Goal: Entertainment & Leisure: Consume media (video, audio)

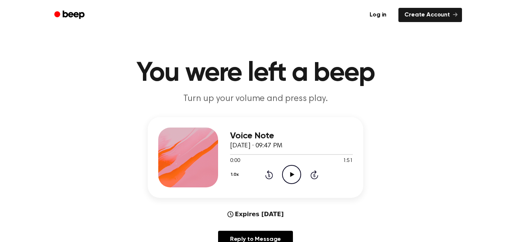
click at [295, 178] on icon "Play Audio" at bounding box center [291, 174] width 19 height 19
click at [269, 176] on icon at bounding box center [269, 175] width 2 height 3
click at [270, 174] on icon at bounding box center [269, 175] width 2 height 3
click at [264, 176] on div "1.0x Rewind 5 seconds Pause Audio Skip 5 seconds" at bounding box center [291, 174] width 123 height 19
click at [265, 178] on icon "Rewind 5 seconds" at bounding box center [269, 175] width 8 height 10
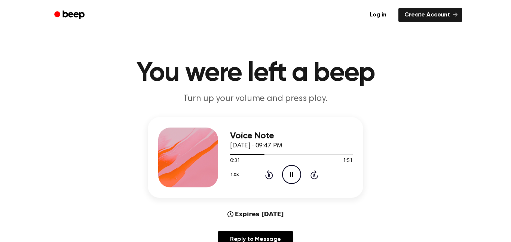
click at [269, 176] on icon "Rewind 5 seconds" at bounding box center [269, 175] width 8 height 10
click at [268, 176] on icon "Rewind 5 seconds" at bounding box center [269, 175] width 8 height 10
click at [269, 176] on icon at bounding box center [269, 175] width 2 height 3
click at [267, 175] on icon "Rewind 5 seconds" at bounding box center [269, 175] width 8 height 10
click at [269, 176] on icon at bounding box center [269, 175] width 2 height 3
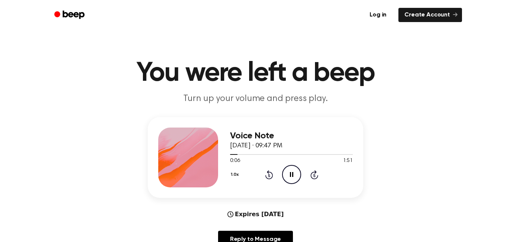
click at [265, 174] on icon "Rewind 5 seconds" at bounding box center [269, 175] width 8 height 10
click at [297, 178] on icon "Pause Audio" at bounding box center [291, 174] width 19 height 19
click at [13, 13] on header "Log in Create Account" at bounding box center [255, 15] width 511 height 30
click at [291, 181] on icon "Play Audio" at bounding box center [291, 174] width 19 height 19
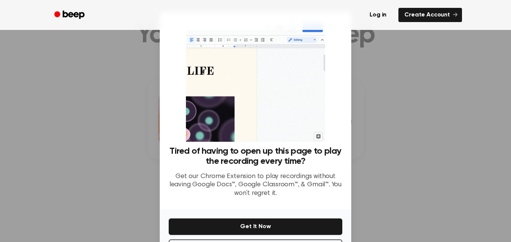
scroll to position [83, 0]
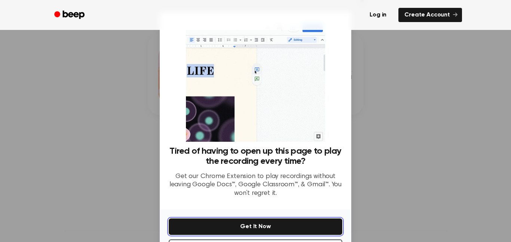
click at [304, 234] on button "Get It Now" at bounding box center [256, 227] width 174 height 16
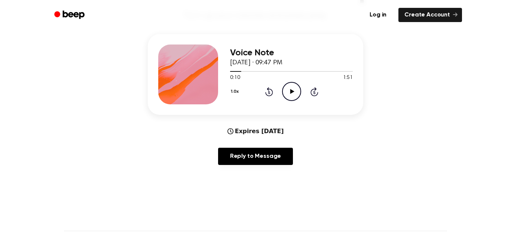
click at [296, 93] on icon "Play Audio" at bounding box center [291, 91] width 19 height 19
click at [267, 92] on icon "Rewind 5 seconds" at bounding box center [269, 92] width 8 height 10
click at [268, 93] on icon "Rewind 5 seconds" at bounding box center [269, 92] width 8 height 10
click at [269, 92] on icon at bounding box center [269, 92] width 2 height 3
click at [265, 96] on icon "Rewind 5 seconds" at bounding box center [269, 92] width 8 height 10
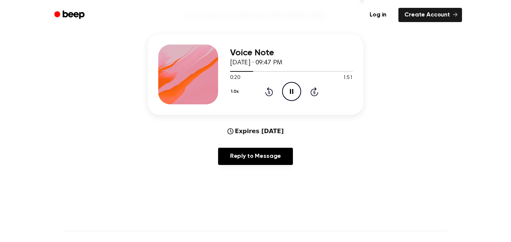
click at [288, 85] on icon "Pause Audio" at bounding box center [291, 91] width 19 height 19
click at [268, 90] on icon at bounding box center [269, 91] width 8 height 9
click at [291, 90] on icon at bounding box center [292, 91] width 4 height 5
click at [269, 92] on icon at bounding box center [269, 92] width 2 height 3
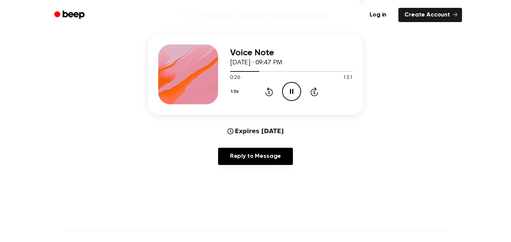
click at [266, 92] on icon at bounding box center [269, 91] width 8 height 9
click at [291, 90] on icon at bounding box center [291, 91] width 3 height 5
click at [268, 93] on icon "Rewind 5 seconds" at bounding box center [269, 92] width 8 height 10
click at [284, 92] on icon "Play Audio" at bounding box center [291, 91] width 19 height 19
click at [270, 89] on icon at bounding box center [269, 91] width 8 height 9
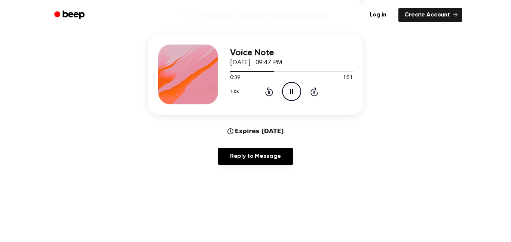
click at [268, 92] on icon "Rewind 5 seconds" at bounding box center [269, 92] width 8 height 10
click at [268, 92] on icon at bounding box center [269, 92] width 2 height 3
click at [271, 91] on icon "Rewind 5 seconds" at bounding box center [269, 92] width 8 height 10
click at [270, 91] on icon "Rewind 5 seconds" at bounding box center [269, 92] width 8 height 10
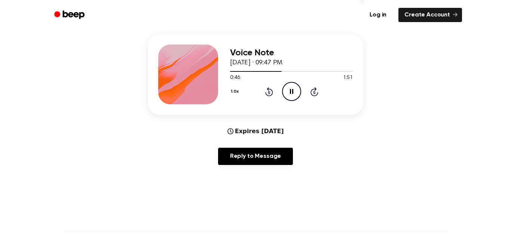
click at [270, 91] on icon "Rewind 5 seconds" at bounding box center [269, 92] width 8 height 10
click at [264, 88] on div "1.0x Rewind 5 seconds Pause Audio Skip 5 seconds" at bounding box center [291, 91] width 123 height 19
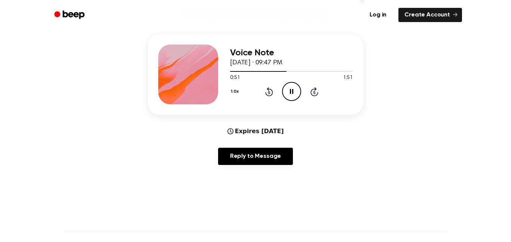
click at [267, 89] on icon at bounding box center [269, 91] width 8 height 9
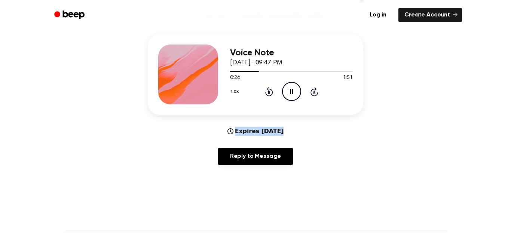
click at [267, 89] on icon at bounding box center [269, 91] width 8 height 9
click at [312, 88] on icon "Skip 5 seconds" at bounding box center [314, 92] width 8 height 10
click at [270, 92] on icon "Rewind 5 seconds" at bounding box center [269, 92] width 8 height 10
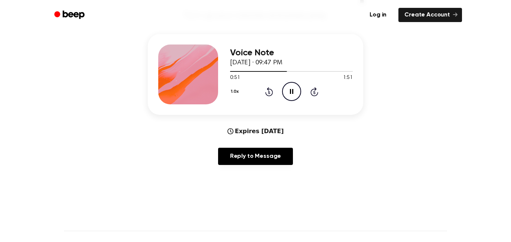
click at [270, 92] on icon "Rewind 5 seconds" at bounding box center [269, 92] width 8 height 10
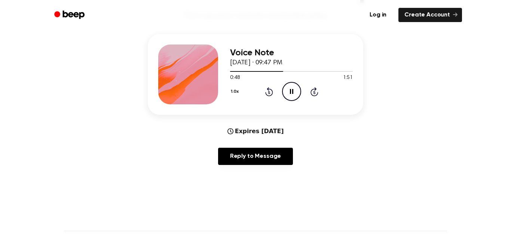
click at [270, 92] on icon "Rewind 5 seconds" at bounding box center [269, 92] width 8 height 10
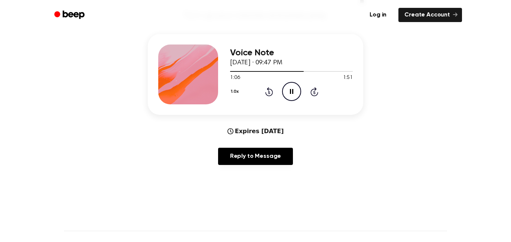
click at [270, 92] on icon "Rewind 5 seconds" at bounding box center [269, 92] width 8 height 10
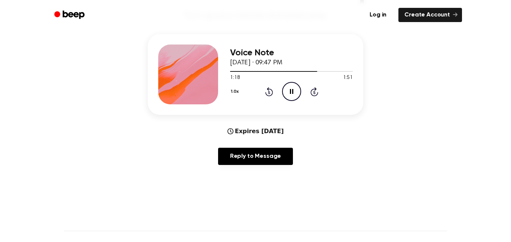
click at [270, 92] on icon "Rewind 5 seconds" at bounding box center [269, 92] width 8 height 10
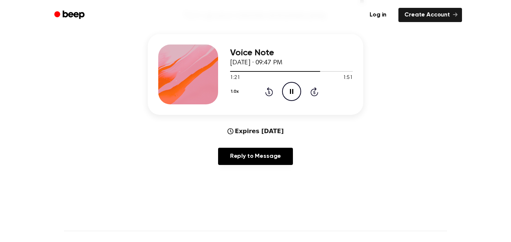
click at [270, 92] on icon "Rewind 5 seconds" at bounding box center [269, 92] width 8 height 10
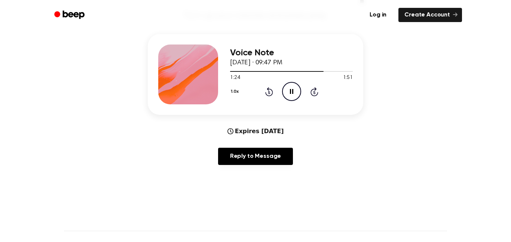
click at [270, 92] on icon "Rewind 5 seconds" at bounding box center [269, 92] width 8 height 10
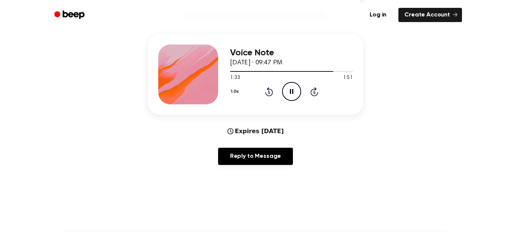
click at [270, 92] on icon "Rewind 5 seconds" at bounding box center [269, 92] width 8 height 10
